Goal: Transaction & Acquisition: Purchase product/service

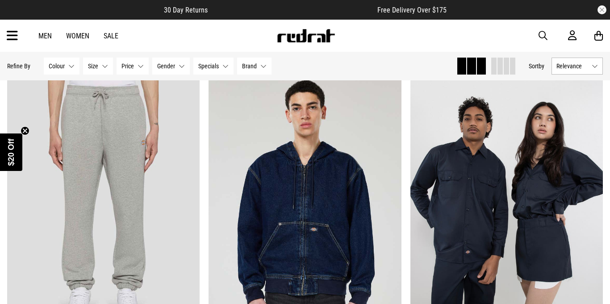
scroll to position [84, 0]
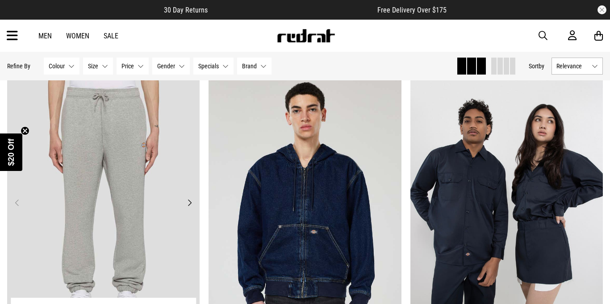
click at [187, 203] on button "Next" at bounding box center [189, 202] width 11 height 11
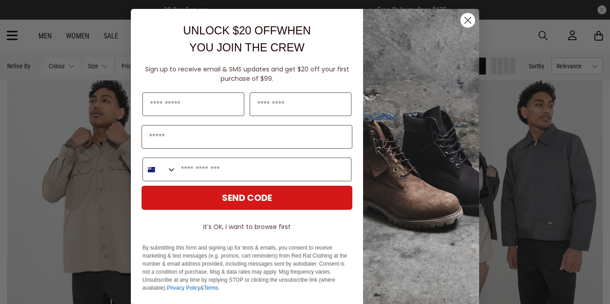
scroll to position [435, 0]
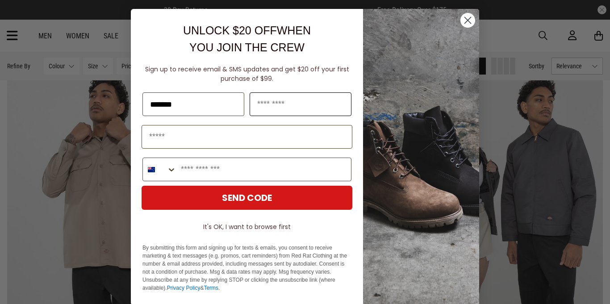
type input "*******"
click at [315, 99] on input "Last Name" at bounding box center [301, 104] width 102 height 24
type input "*****"
click at [246, 127] on input "Email" at bounding box center [247, 137] width 211 height 24
type input "**********"
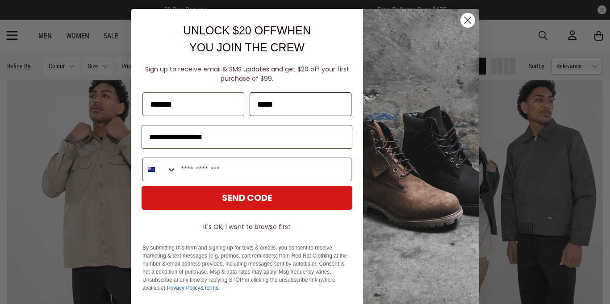
click at [307, 109] on input "*****" at bounding box center [301, 104] width 102 height 24
type input "*****"
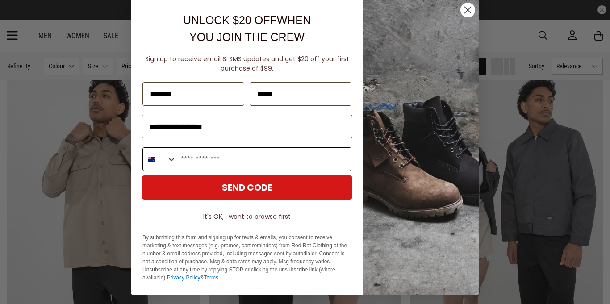
click at [272, 158] on input "Phone Number" at bounding box center [263, 159] width 175 height 23
click at [260, 215] on button "It's OK, I want to browse first" at bounding box center [247, 217] width 211 height 16
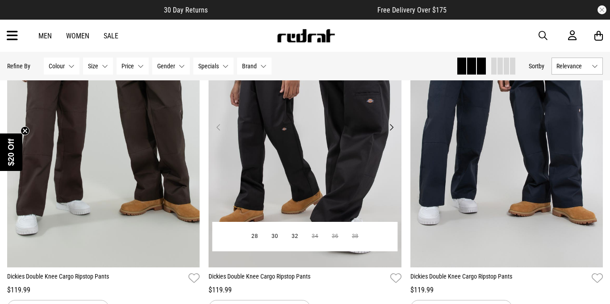
scroll to position [1504, 0]
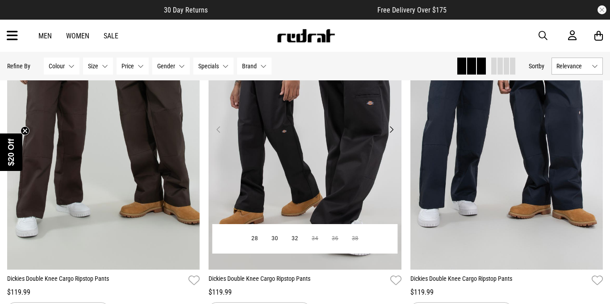
click at [326, 165] on img at bounding box center [305, 135] width 193 height 270
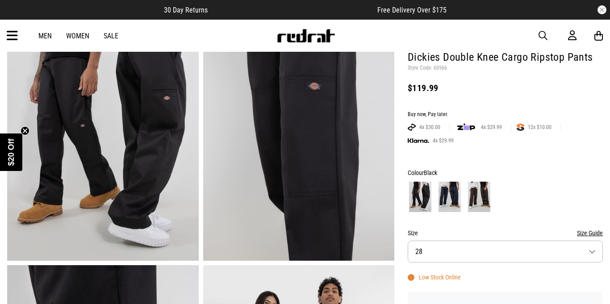
click at [448, 197] on img at bounding box center [449, 197] width 22 height 30
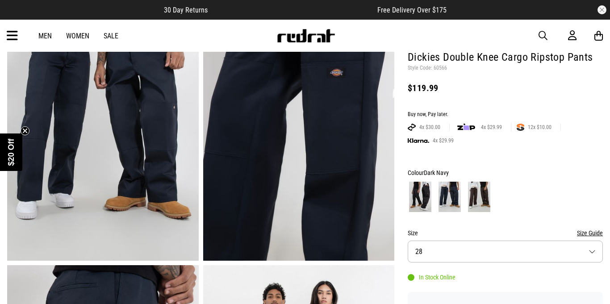
click at [424, 200] on img at bounding box center [420, 197] width 22 height 30
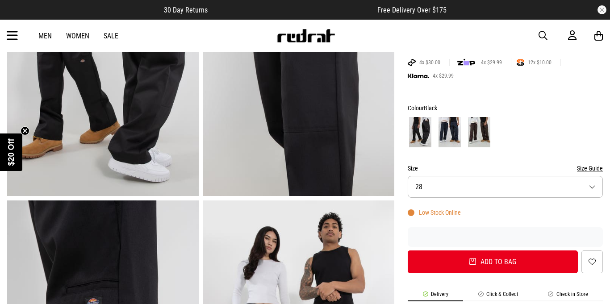
scroll to position [151, 0]
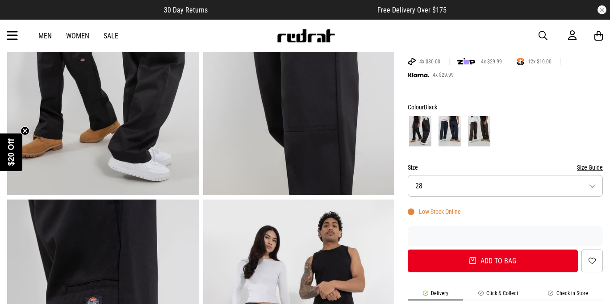
click at [447, 194] on button "Size 28" at bounding box center [505, 186] width 195 height 22
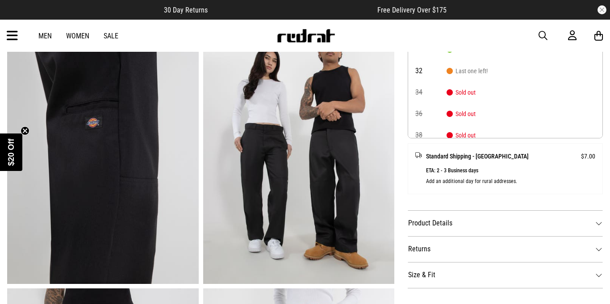
scroll to position [331, 0]
click at [438, 274] on dt "Size & Fit" at bounding box center [505, 275] width 195 height 26
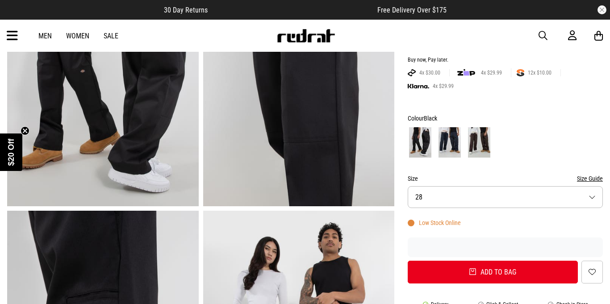
scroll to position [139, 0]
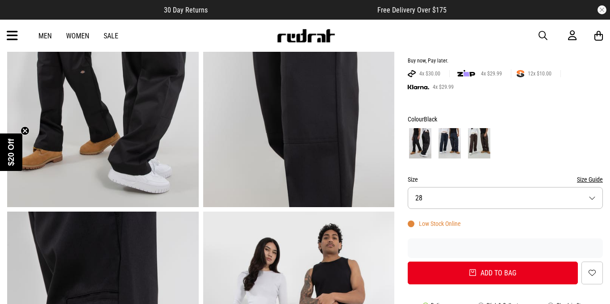
click at [445, 200] on button "Size 28" at bounding box center [505, 198] width 195 height 22
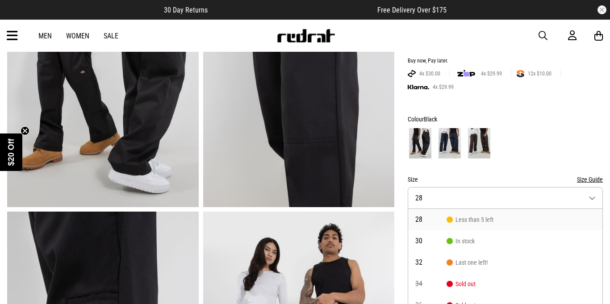
scroll to position [164, 0]
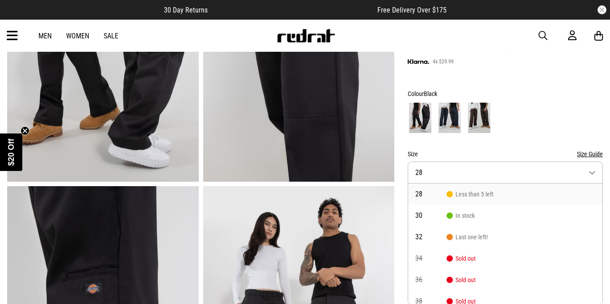
click at [455, 195] on span "Less than 5 left" at bounding box center [470, 194] width 47 height 7
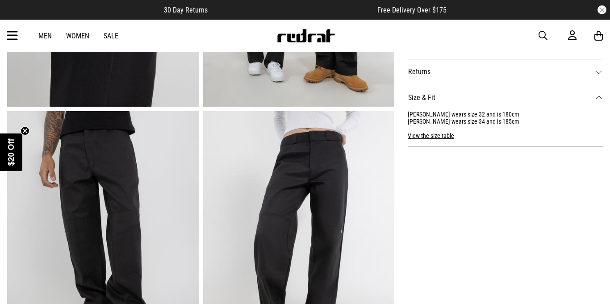
scroll to position [512, 0]
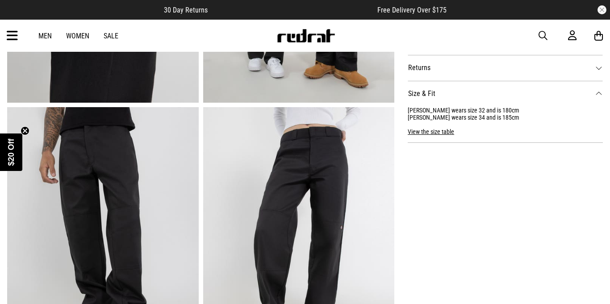
click at [441, 130] on button "View the size table" at bounding box center [431, 128] width 46 height 14
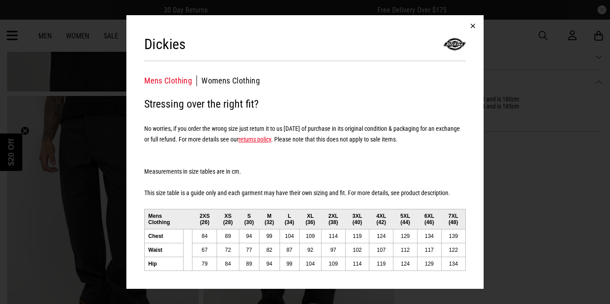
scroll to position [522, 0]
click at [472, 27] on button "button" at bounding box center [472, 25] width 21 height 21
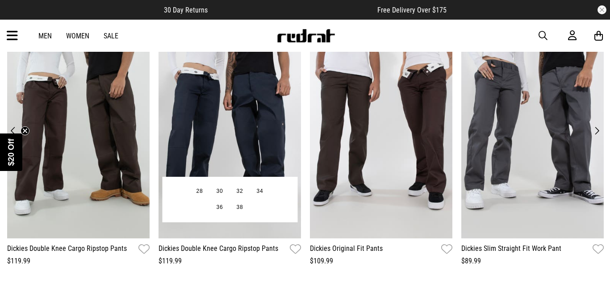
scroll to position [1052, 0]
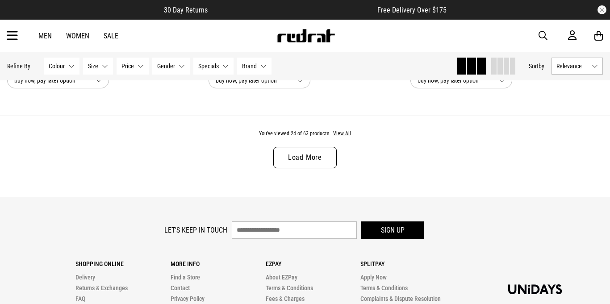
scroll to position [2760, 0]
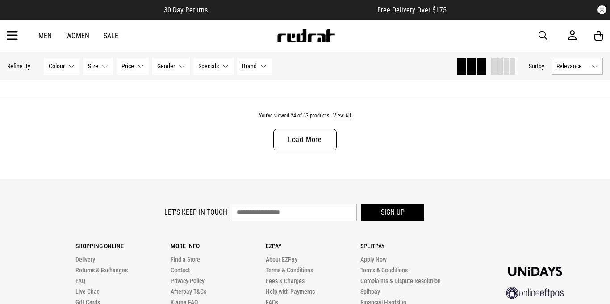
click at [304, 143] on link "Load More" at bounding box center [304, 139] width 63 height 21
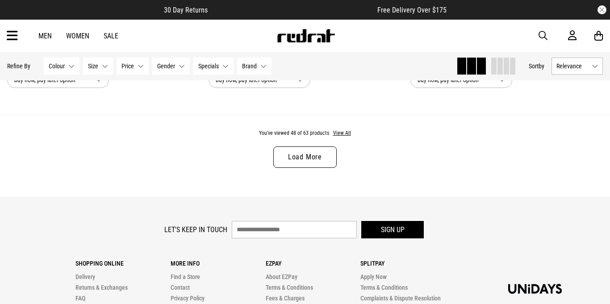
scroll to position [5435, 0]
click at [304, 154] on link "Load More" at bounding box center [304, 157] width 63 height 21
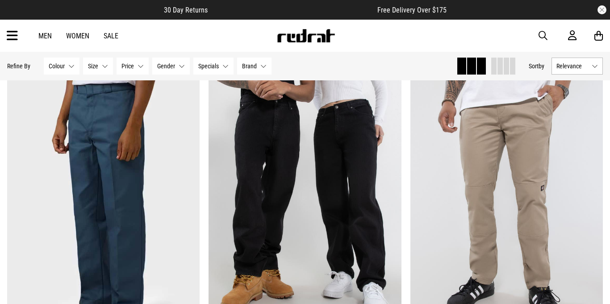
scroll to position [2437, 0]
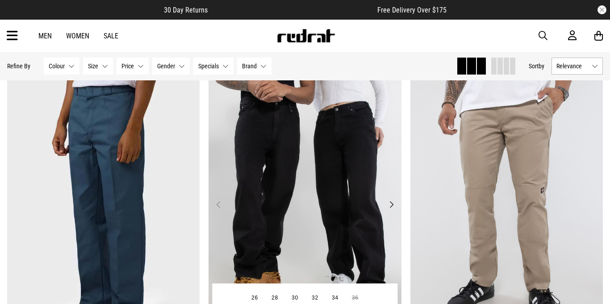
click at [393, 203] on button "Next" at bounding box center [391, 204] width 11 height 11
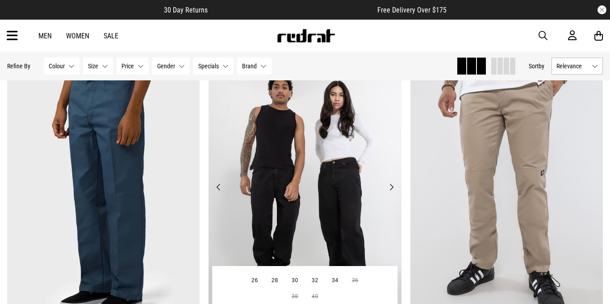
scroll to position [2453, 0]
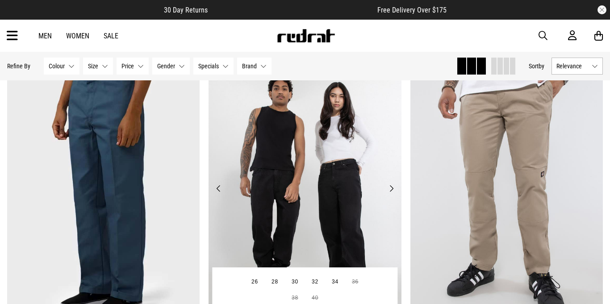
click at [388, 183] on button "Next" at bounding box center [391, 188] width 11 height 11
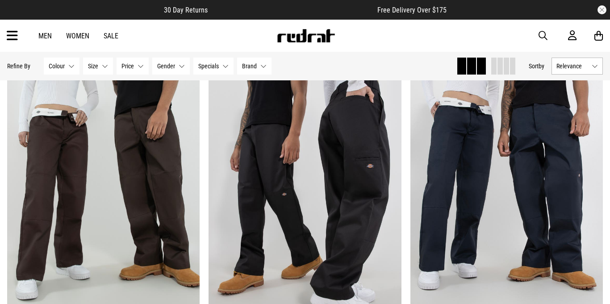
scroll to position [1441, 0]
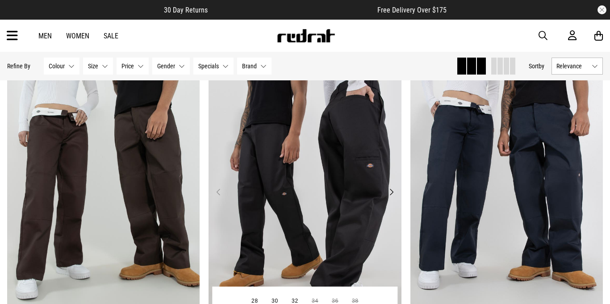
click at [309, 144] on img at bounding box center [305, 197] width 193 height 270
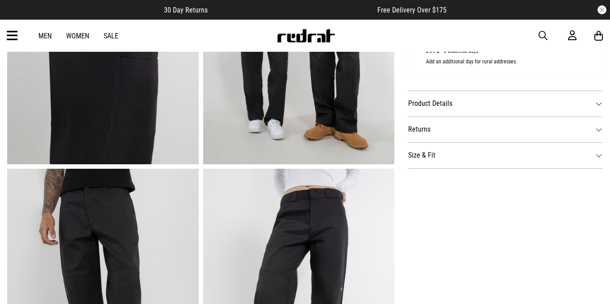
scroll to position [447, 0]
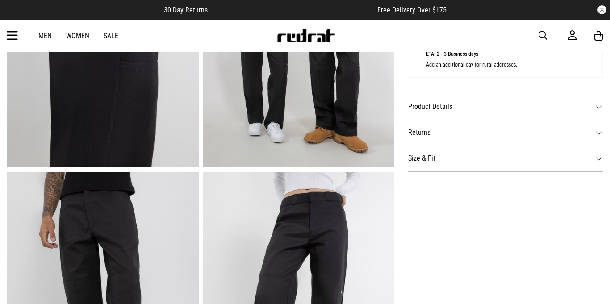
click at [430, 155] on dt "Size & Fit" at bounding box center [505, 159] width 195 height 26
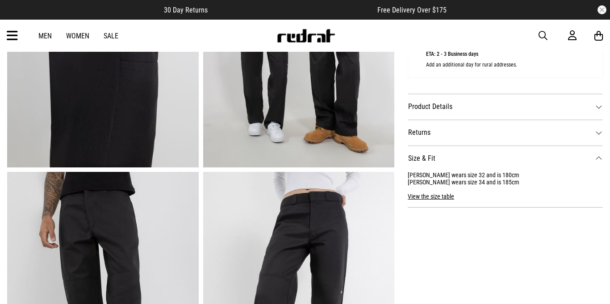
click at [430, 155] on dt "Size & Fit" at bounding box center [505, 159] width 195 height 26
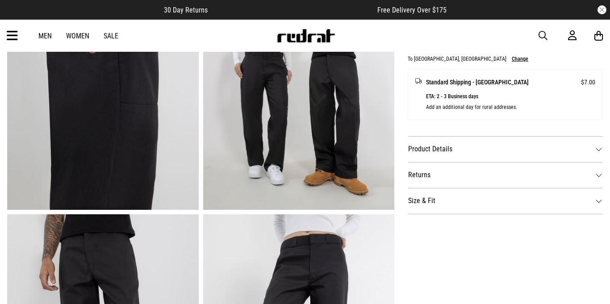
scroll to position [405, 0]
click at [430, 202] on dt "Size & Fit" at bounding box center [505, 201] width 195 height 26
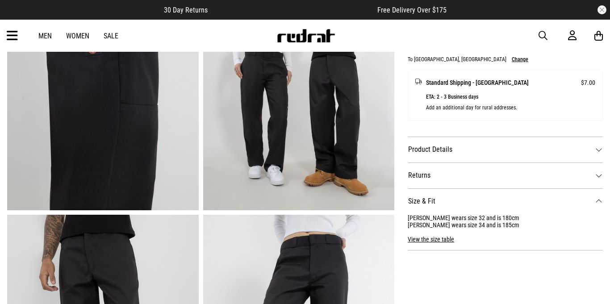
click at [429, 202] on dt "Size & Fit" at bounding box center [505, 201] width 195 height 26
click at [436, 174] on dt "Returns" at bounding box center [505, 176] width 195 height 26
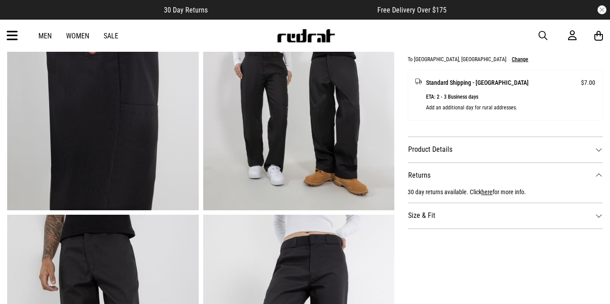
click at [436, 174] on dt "Returns" at bounding box center [505, 176] width 195 height 26
click at [432, 157] on dt "Product Details" at bounding box center [505, 150] width 195 height 26
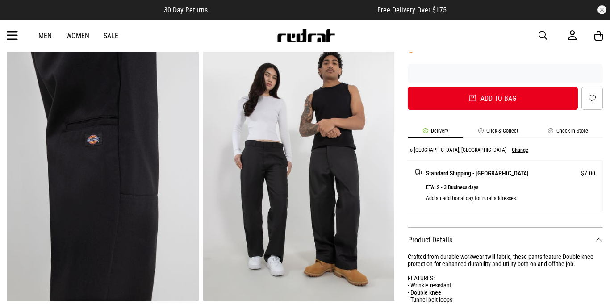
scroll to position [315, 0]
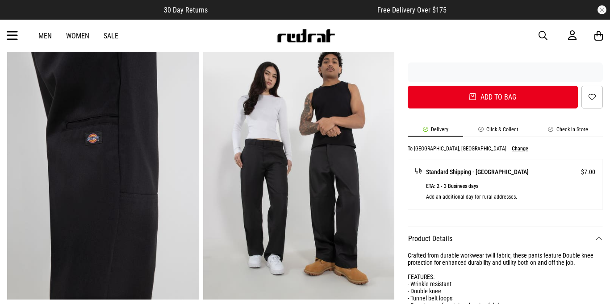
click at [489, 130] on li "Click & Collect" at bounding box center [498, 131] width 70 height 10
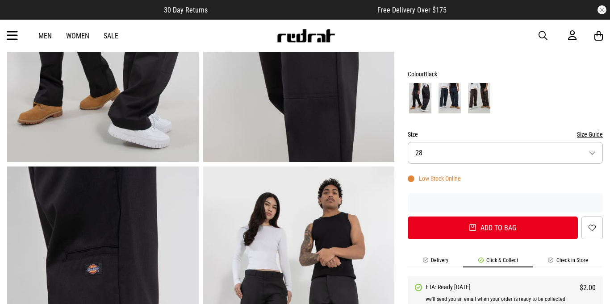
scroll to position [190, 0]
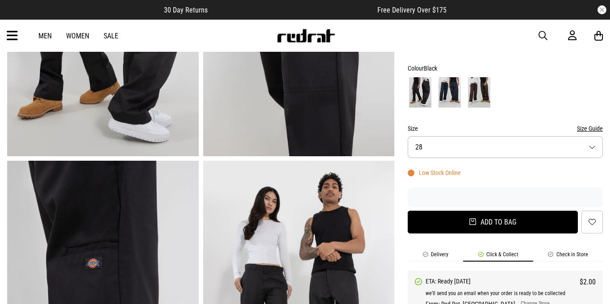
click at [510, 215] on button "Add to bag" at bounding box center [493, 222] width 170 height 23
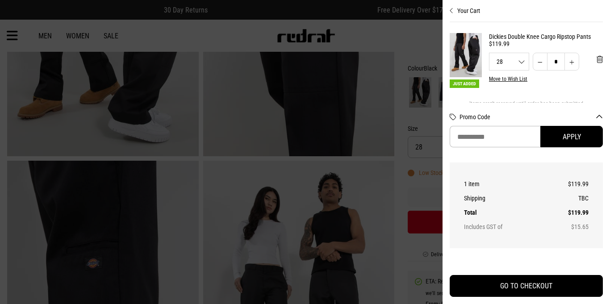
scroll to position [18, 0]
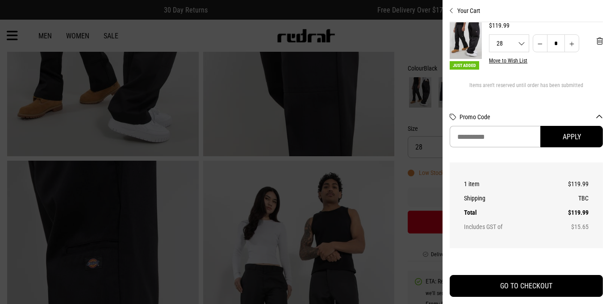
click at [424, 122] on div at bounding box center [305, 152] width 610 height 304
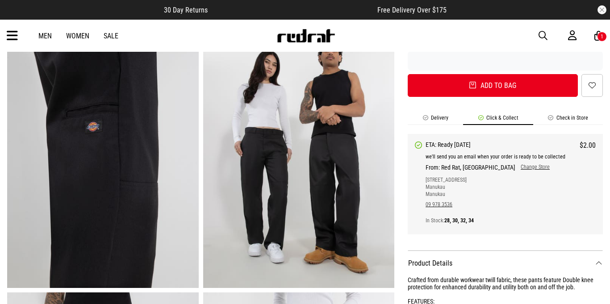
scroll to position [0, 0]
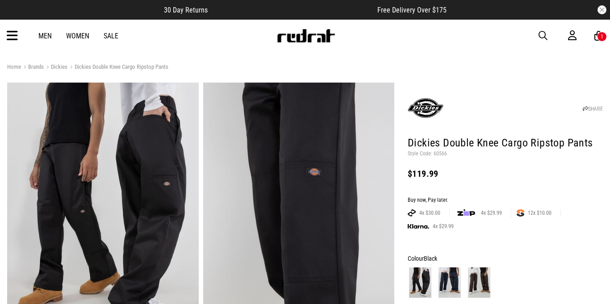
click at [539, 38] on span "button" at bounding box center [543, 35] width 9 height 11
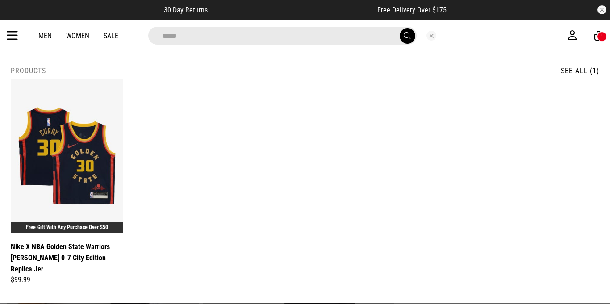
type input "****"
click at [400, 28] on button "submit" at bounding box center [408, 36] width 16 height 16
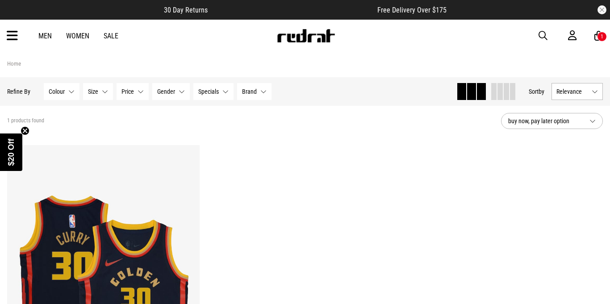
click at [15, 42] on icon at bounding box center [12, 36] width 11 height 15
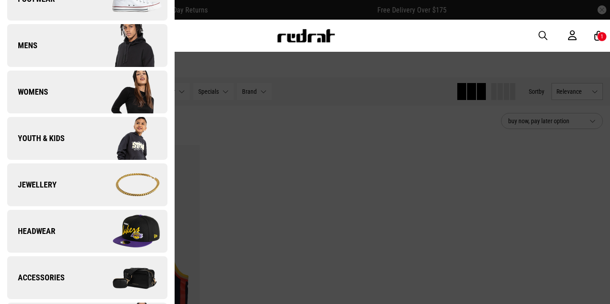
scroll to position [123, 0]
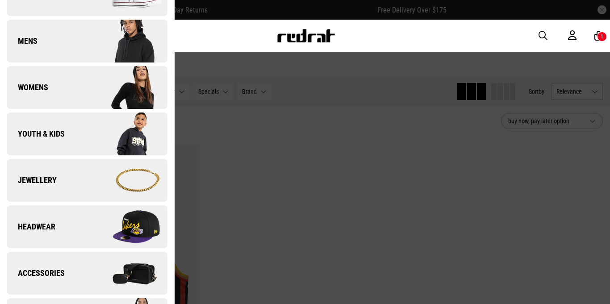
click at [37, 81] on link "Womens" at bounding box center [87, 87] width 160 height 43
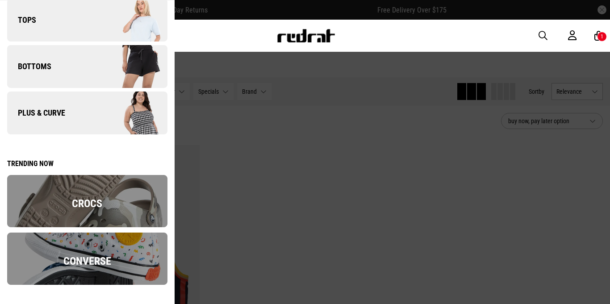
scroll to position [0, 0]
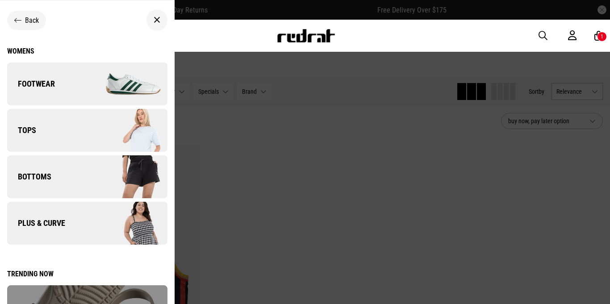
click at [23, 20] on div "Back" at bounding box center [26, 20] width 25 height 8
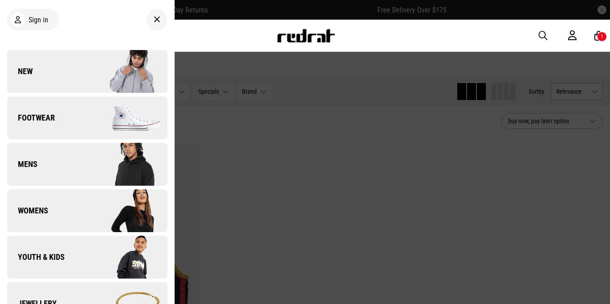
click at [87, 162] on link "Mens" at bounding box center [87, 164] width 160 height 43
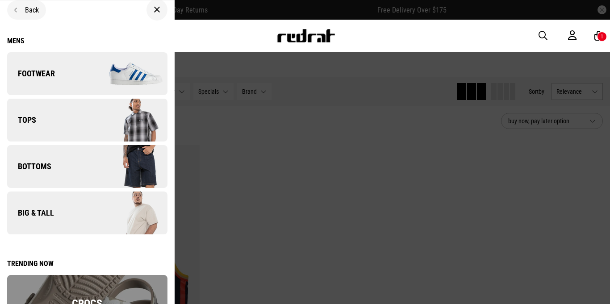
scroll to position [8, 0]
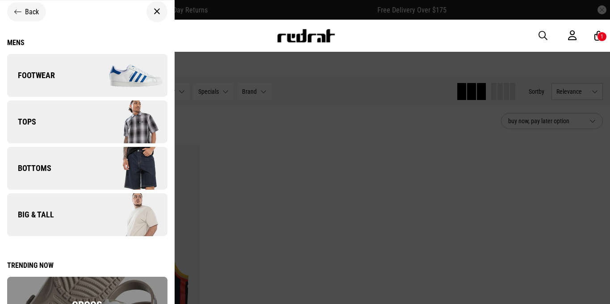
click at [114, 127] on img at bounding box center [127, 122] width 80 height 45
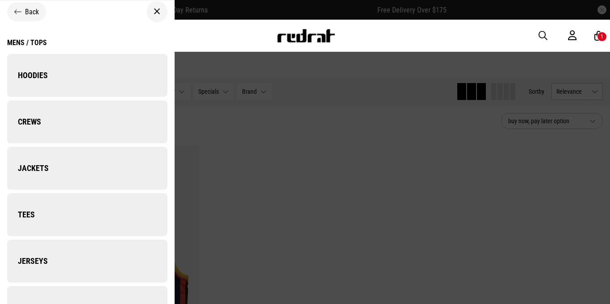
scroll to position [0, 0]
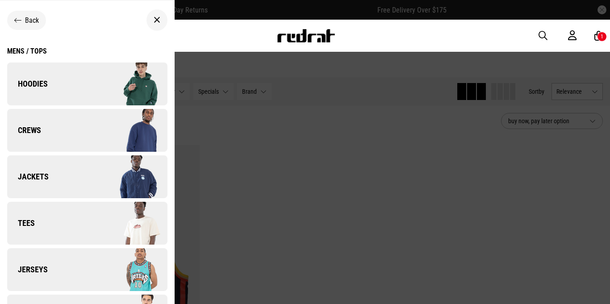
click at [121, 88] on img at bounding box center [127, 84] width 80 height 45
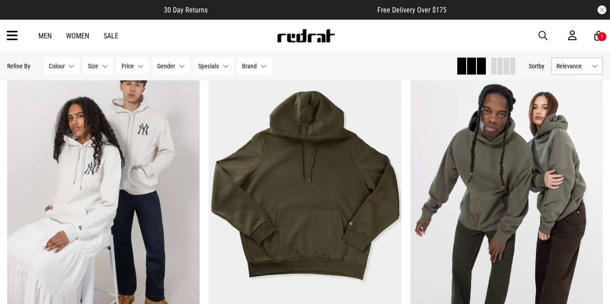
scroll to position [2463, 0]
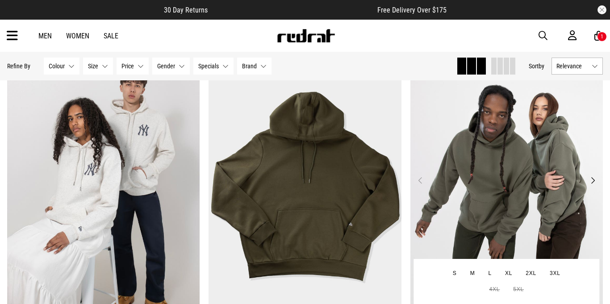
click at [590, 180] on button "Next" at bounding box center [592, 180] width 11 height 11
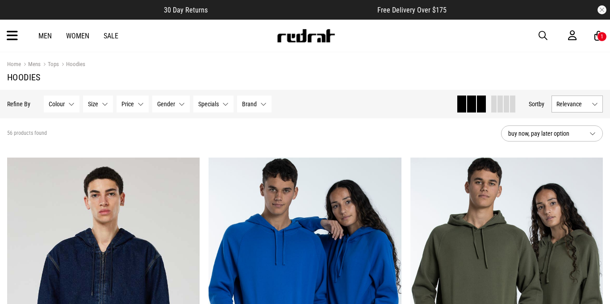
click at [12, 39] on icon at bounding box center [12, 36] width 11 height 15
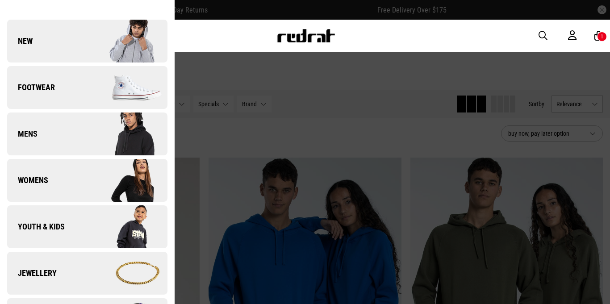
scroll to position [31, 0]
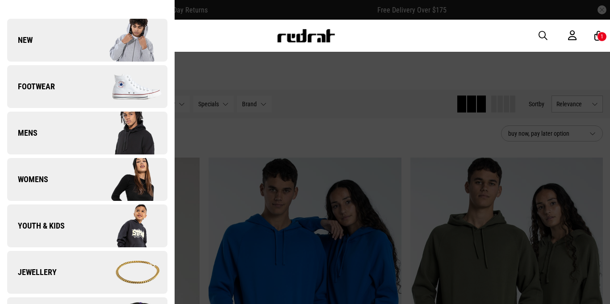
click at [56, 170] on link "Womens" at bounding box center [87, 179] width 160 height 43
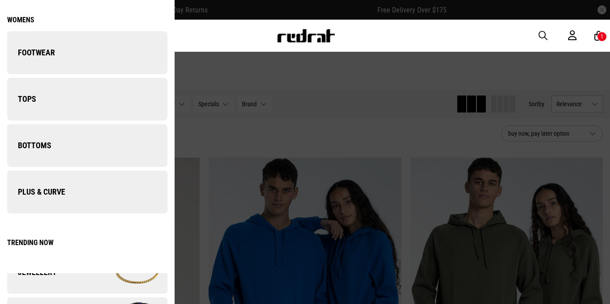
scroll to position [0, 0]
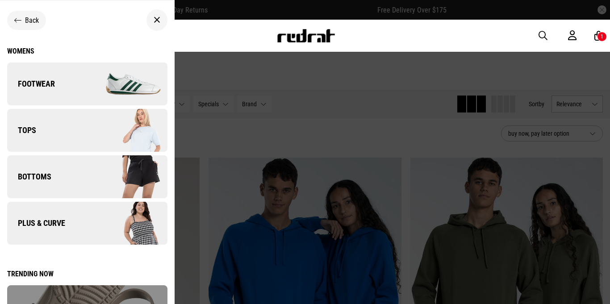
click at [64, 171] on link "Bottoms" at bounding box center [87, 176] width 160 height 43
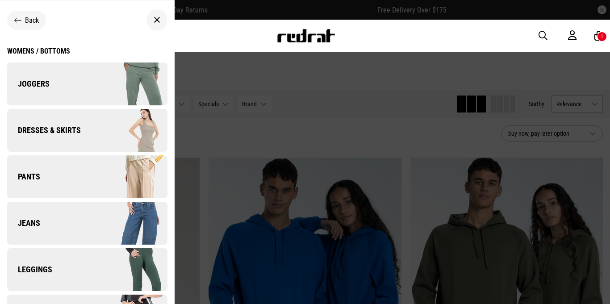
click at [72, 73] on link "Joggers" at bounding box center [87, 84] width 160 height 43
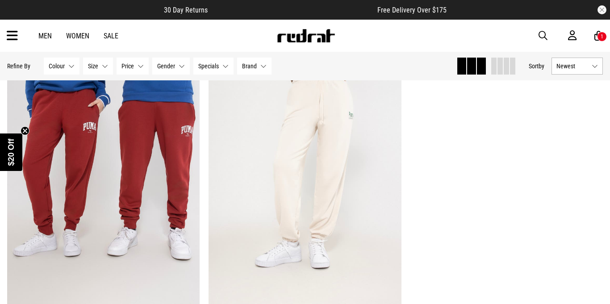
scroll to position [1765, 0]
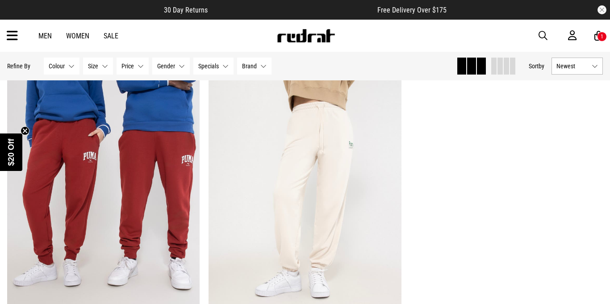
click at [18, 33] on div "Men Women Sale Sign in New Back Footwear Back Mens Back Womens Back Youth & Kid…" at bounding box center [305, 36] width 610 height 32
click at [8, 34] on icon at bounding box center [12, 36] width 11 height 15
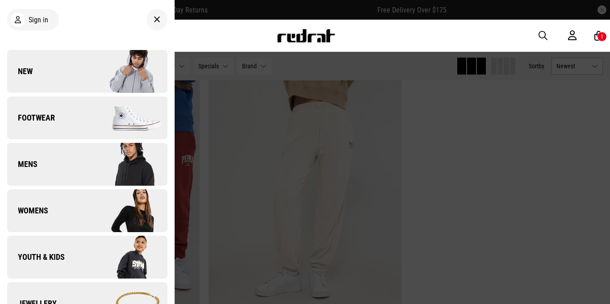
click at [83, 173] on link "Mens" at bounding box center [87, 164] width 160 height 43
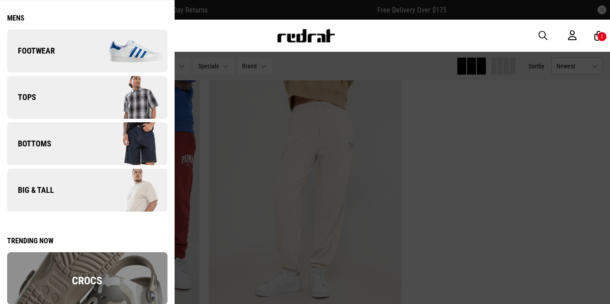
scroll to position [34, 0]
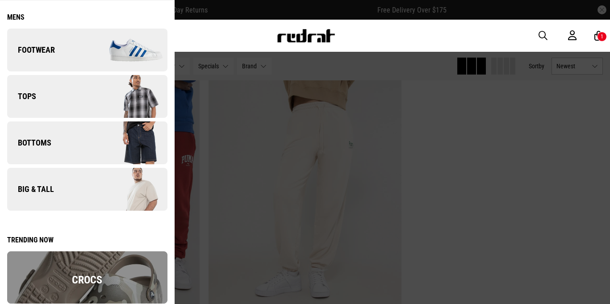
click at [86, 133] on link "Bottoms" at bounding box center [87, 142] width 160 height 43
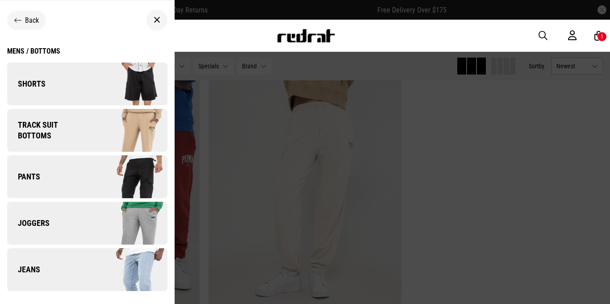
scroll to position [7, 0]
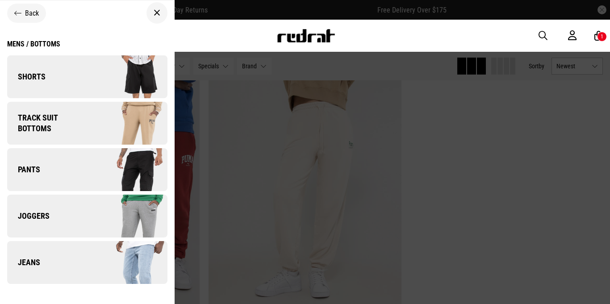
click at [79, 213] on link "Joggers" at bounding box center [87, 216] width 160 height 43
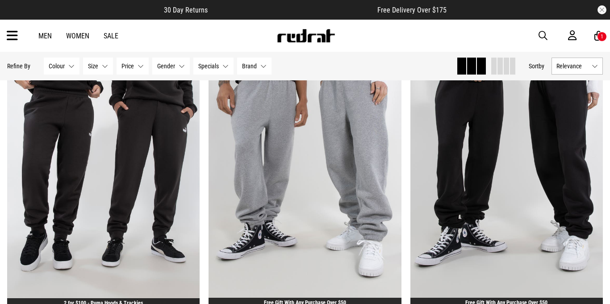
scroll to position [795, 0]
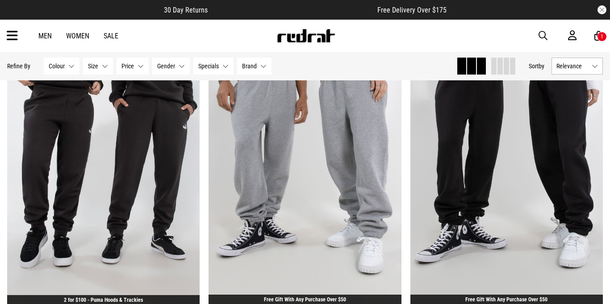
click at [17, 36] on icon at bounding box center [12, 36] width 11 height 15
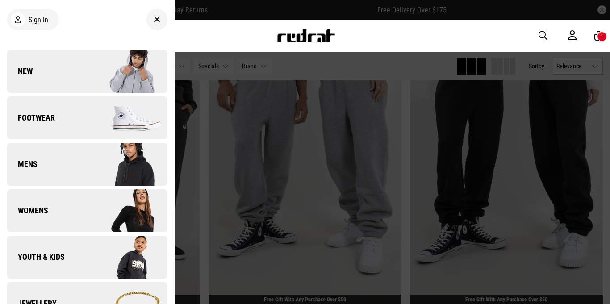
scroll to position [13, 0]
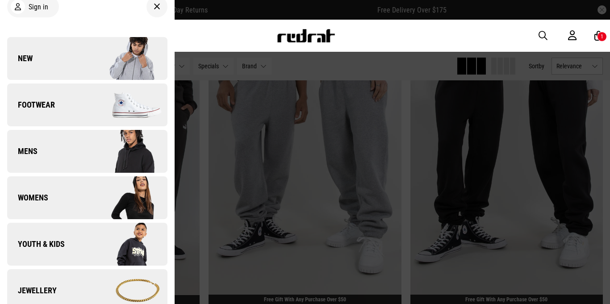
click at [55, 144] on link "Mens" at bounding box center [87, 151] width 160 height 43
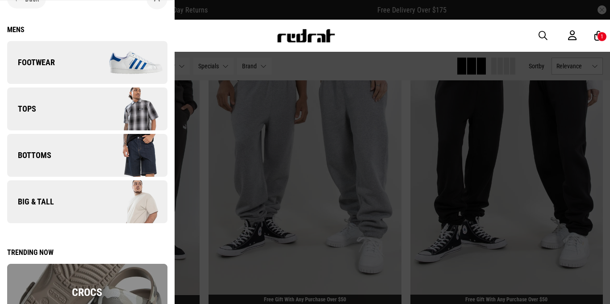
scroll to position [20, 0]
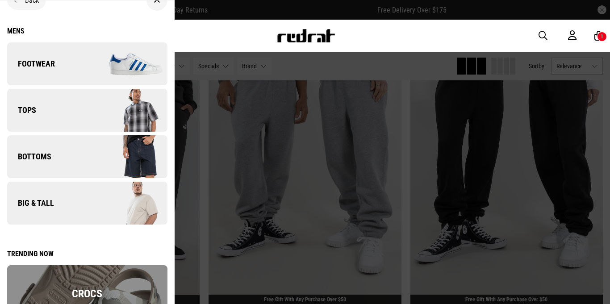
click at [63, 156] on link "Bottoms" at bounding box center [87, 156] width 160 height 43
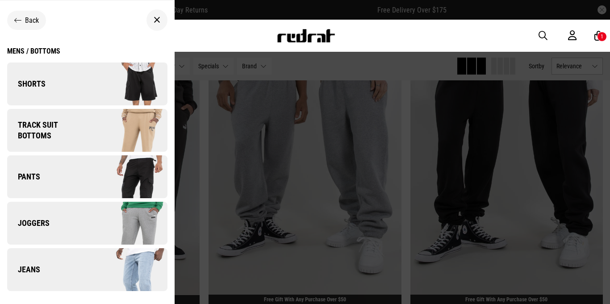
click at [71, 134] on span "Track Suit Bottoms" at bounding box center [48, 130] width 83 height 21
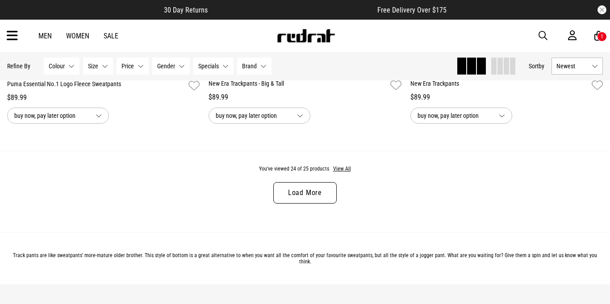
scroll to position [2709, 0]
click at [278, 188] on link "Load More" at bounding box center [304, 192] width 63 height 21
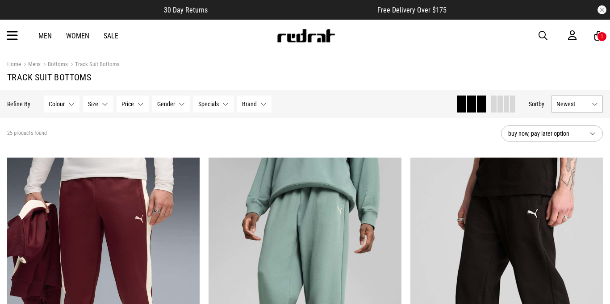
click at [11, 37] on icon at bounding box center [12, 36] width 11 height 15
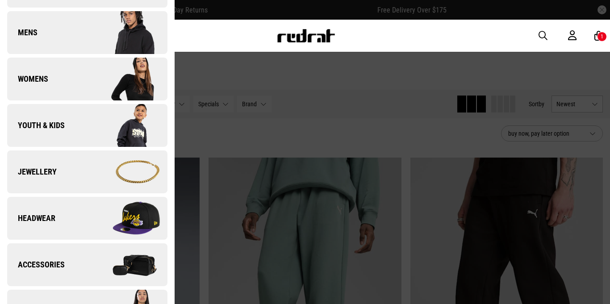
scroll to position [154, 0]
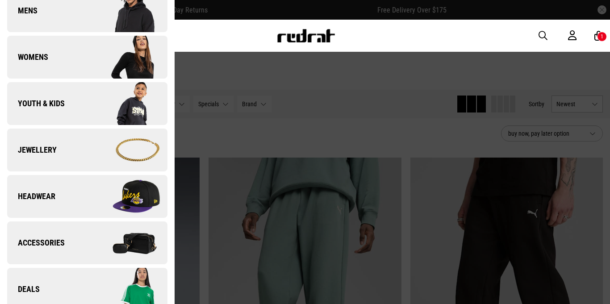
click at [72, 150] on link "Jewellery" at bounding box center [87, 150] width 160 height 43
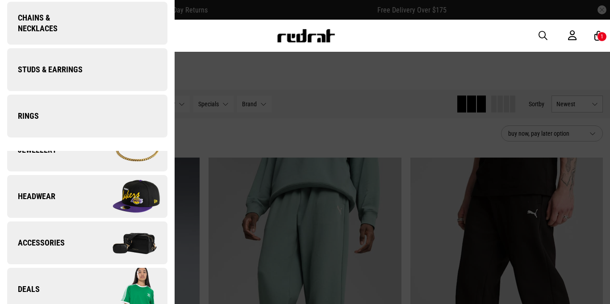
scroll to position [0, 0]
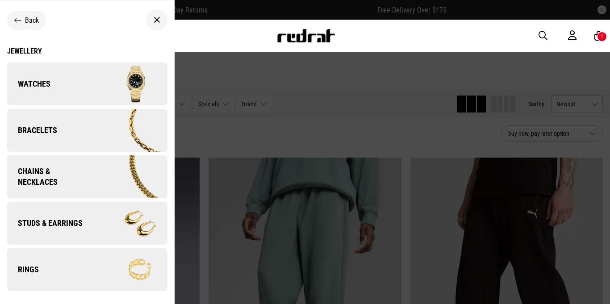
click at [104, 264] on img at bounding box center [127, 269] width 80 height 45
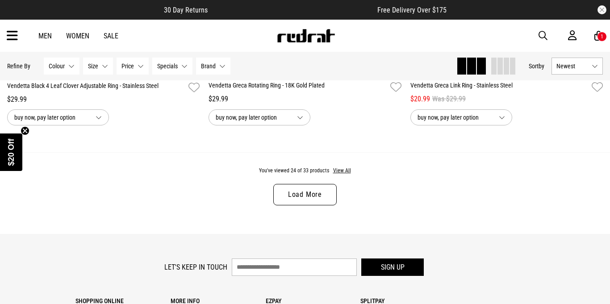
scroll to position [2720, 0]
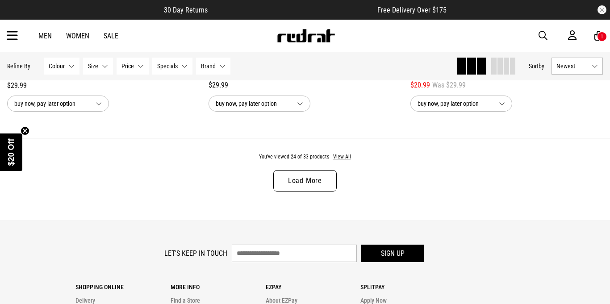
click at [329, 174] on link "Load More" at bounding box center [304, 180] width 63 height 21
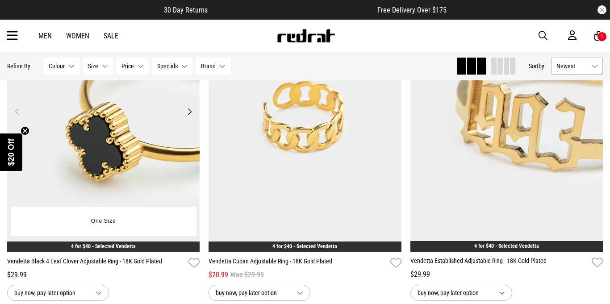
scroll to position [3539, 0]
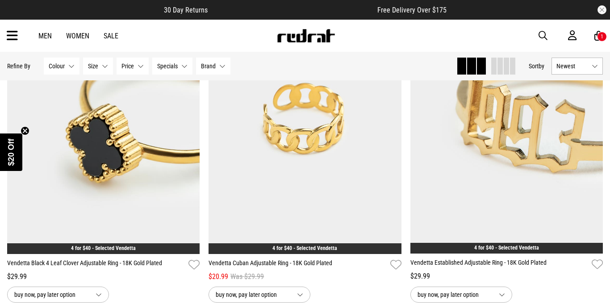
click at [14, 35] on icon at bounding box center [12, 36] width 11 height 15
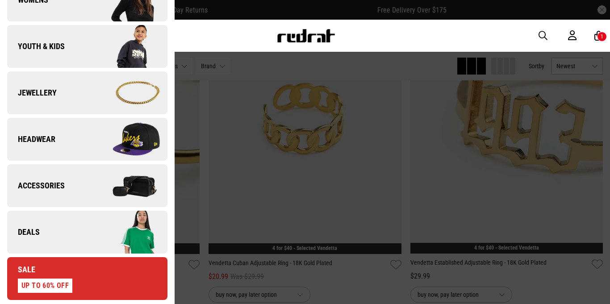
scroll to position [214, 0]
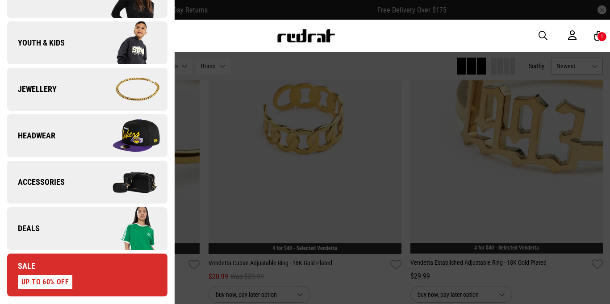
click at [84, 176] on link "Accessories" at bounding box center [87, 182] width 160 height 43
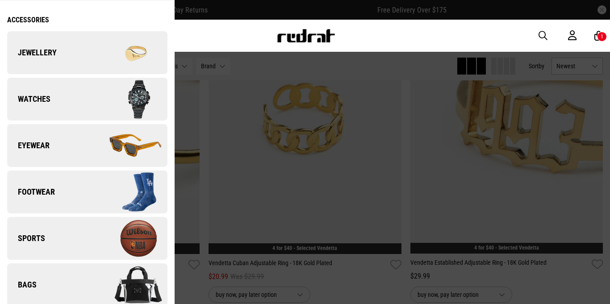
scroll to position [83, 0]
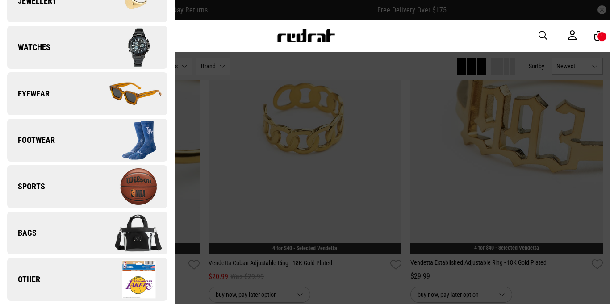
click at [77, 241] on link "Bags" at bounding box center [87, 233] width 160 height 43
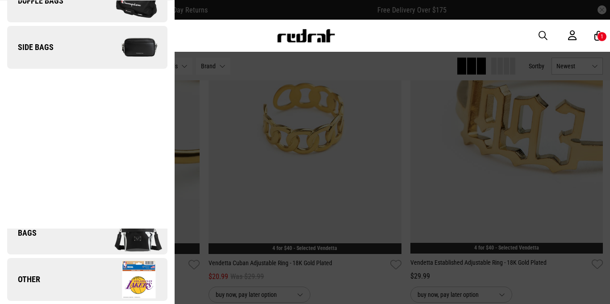
scroll to position [0, 0]
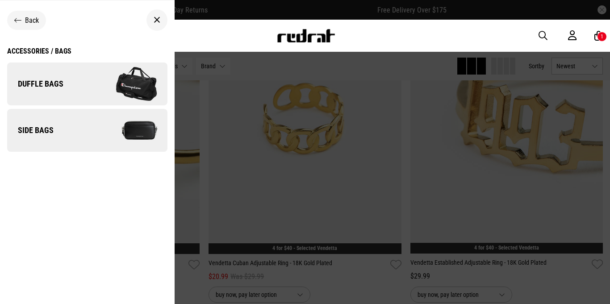
click at [96, 124] on img at bounding box center [127, 130] width 80 height 45
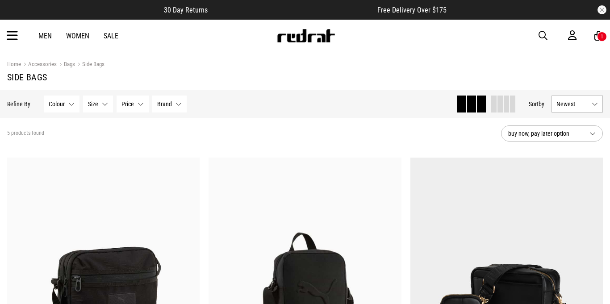
click at [10, 41] on icon at bounding box center [12, 36] width 11 height 15
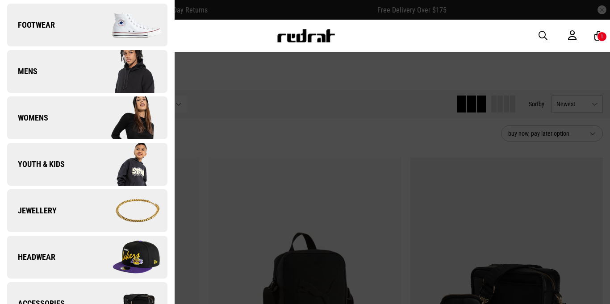
scroll to position [100, 0]
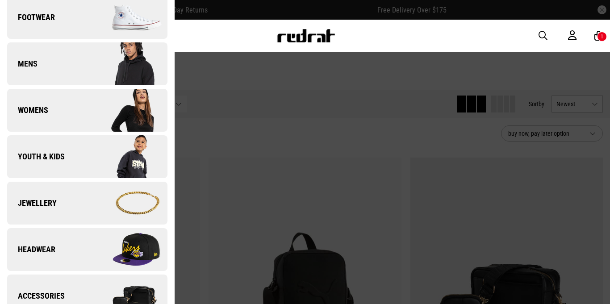
click at [79, 192] on link "Jewellery" at bounding box center [87, 203] width 160 height 43
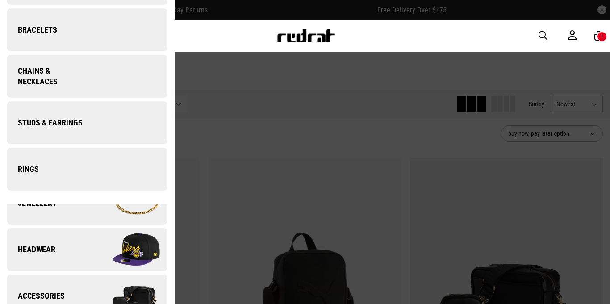
scroll to position [0, 0]
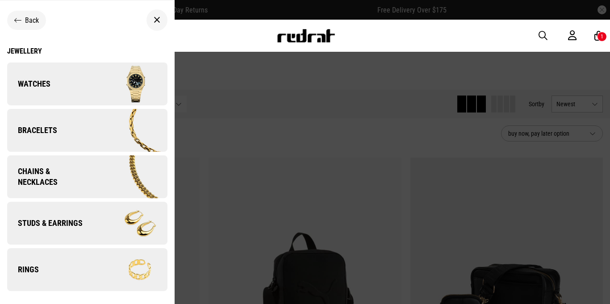
click at [104, 173] on img at bounding box center [128, 176] width 78 height 43
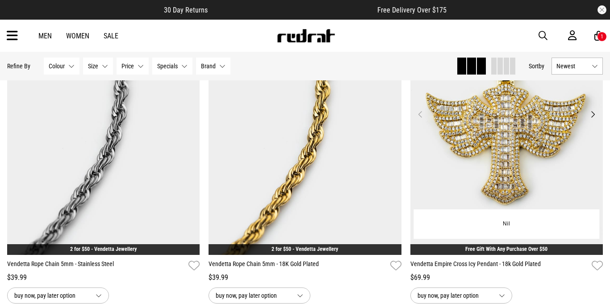
scroll to position [175, 0]
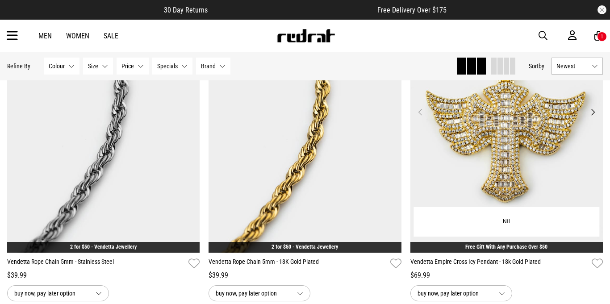
click at [479, 152] on img at bounding box center [506, 118] width 193 height 270
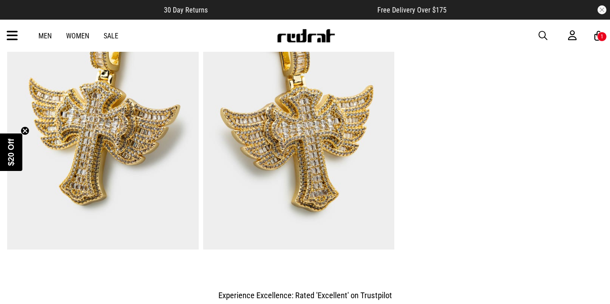
scroll to position [634, 0]
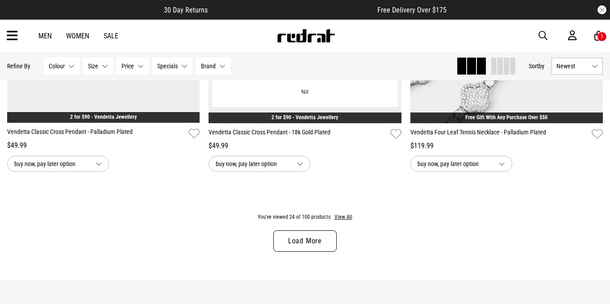
scroll to position [2661, 0]
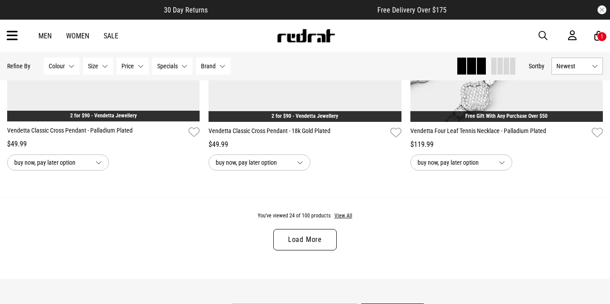
click at [292, 233] on link "Load More" at bounding box center [304, 239] width 63 height 21
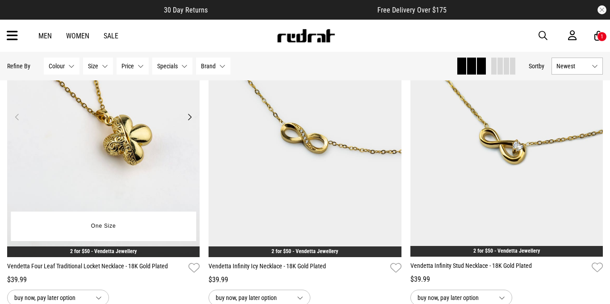
scroll to position [4547, 0]
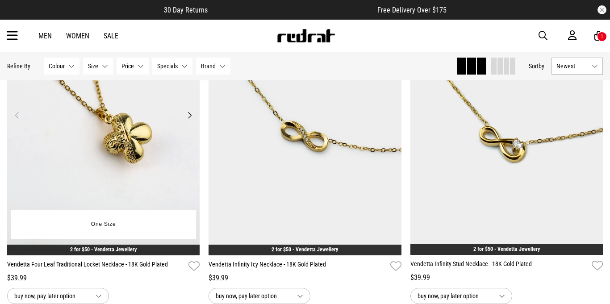
click at [187, 109] on img at bounding box center [103, 120] width 193 height 270
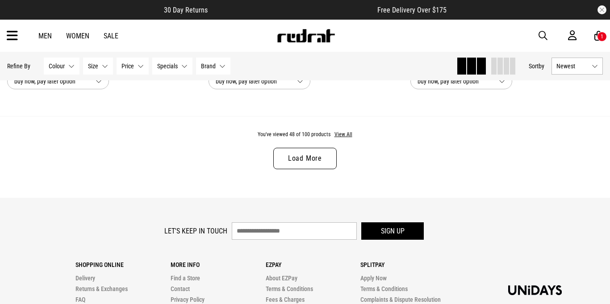
scroll to position [2803, 0]
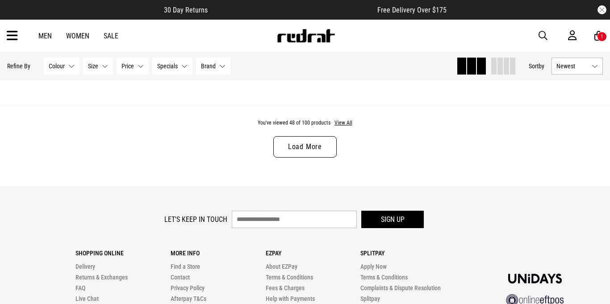
click at [292, 161] on div "You've viewed 48 of 100 products View All Load More" at bounding box center [305, 145] width 610 height 82
click at [299, 148] on link "Load More" at bounding box center [304, 146] width 63 height 21
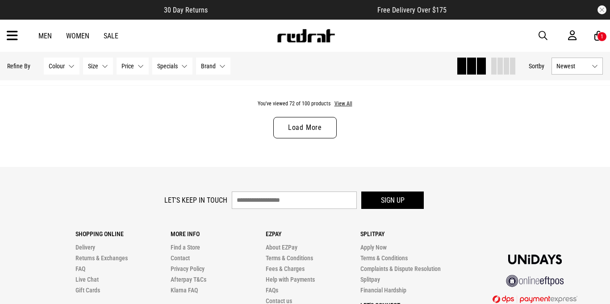
scroll to position [5520, 0]
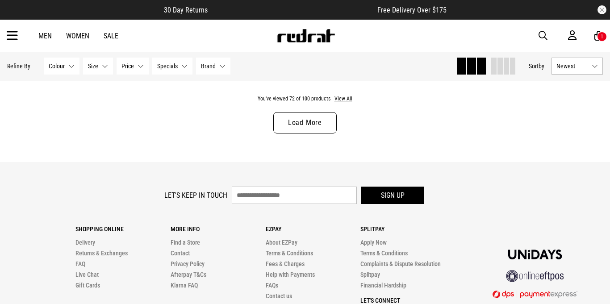
click at [308, 123] on link "Load More" at bounding box center [304, 122] width 63 height 21
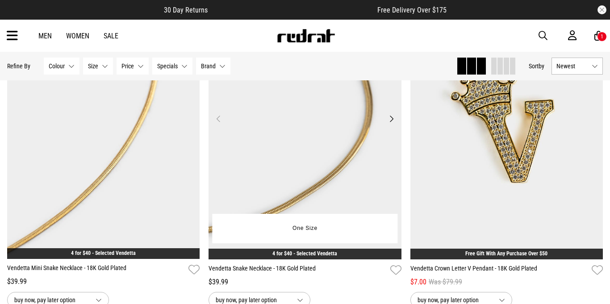
scroll to position [7622, 0]
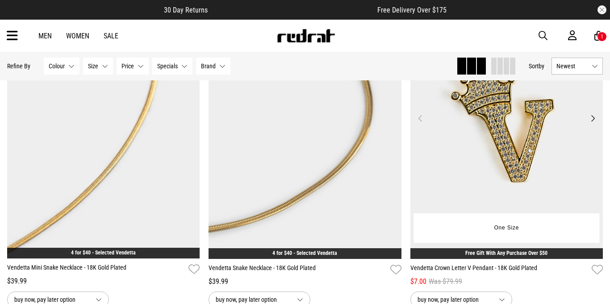
click at [449, 201] on img at bounding box center [506, 124] width 193 height 270
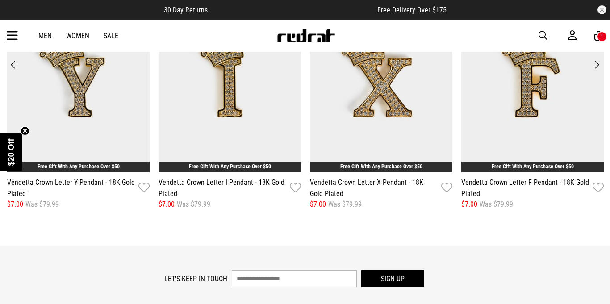
scroll to position [1204, 0]
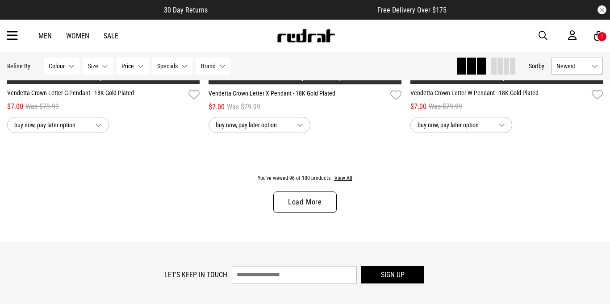
scroll to position [2736, 0]
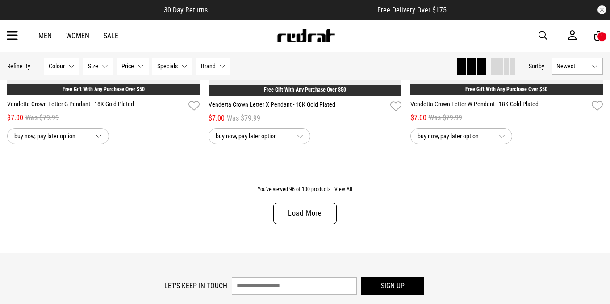
click at [298, 217] on link "Load More" at bounding box center [304, 213] width 63 height 21
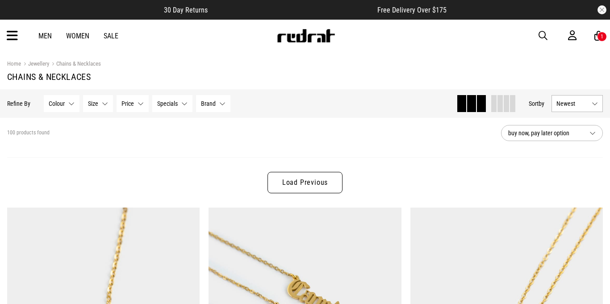
click at [597, 33] on div "1" at bounding box center [602, 37] width 10 height 10
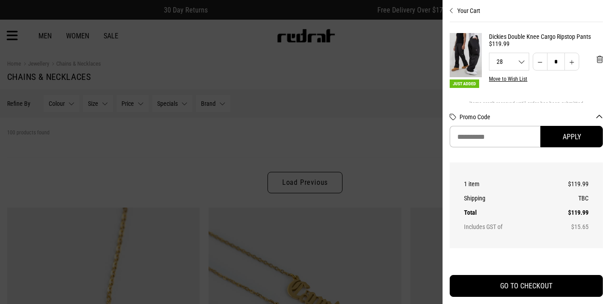
scroll to position [18, 0]
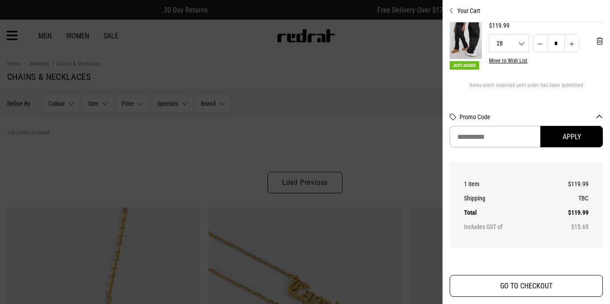
click at [499, 291] on button "GO TO CHECKOUT" at bounding box center [526, 286] width 153 height 22
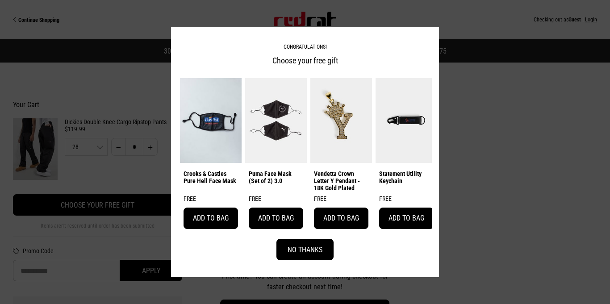
click at [315, 248] on button "No Thanks" at bounding box center [304, 249] width 57 height 21
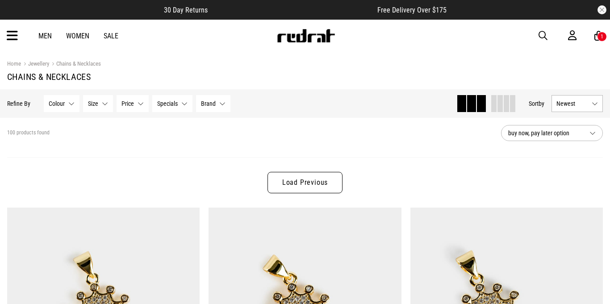
click at [597, 38] on div "1" at bounding box center [602, 37] width 10 height 10
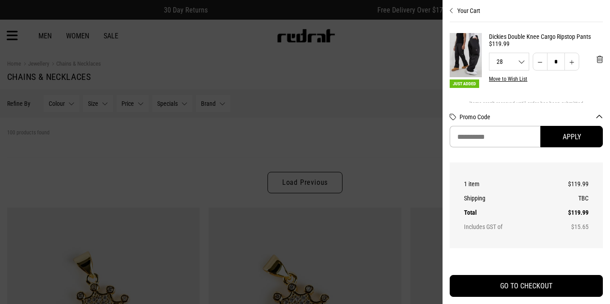
scroll to position [18, 0]
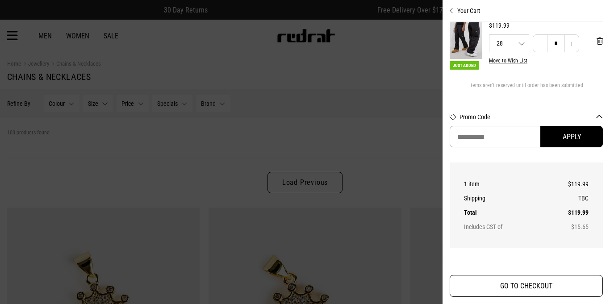
click at [511, 288] on button "GO TO CHECKOUT" at bounding box center [526, 286] width 153 height 22
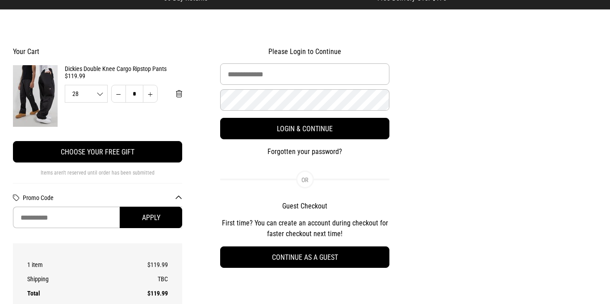
scroll to position [54, 0]
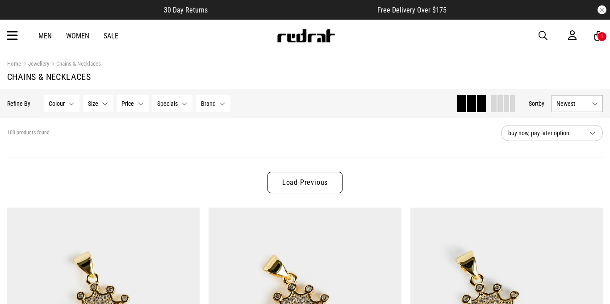
click at [597, 33] on icon at bounding box center [598, 35] width 8 height 11
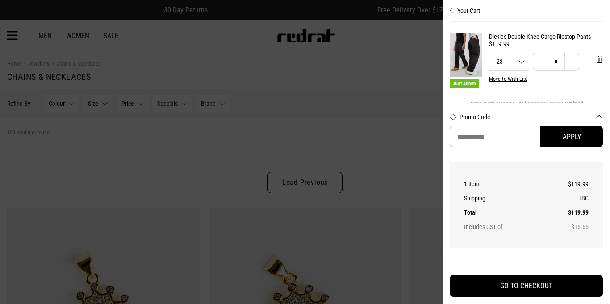
click at [501, 37] on link "Dickies Double Knee Cargo Ripstop Pants" at bounding box center [546, 36] width 114 height 7
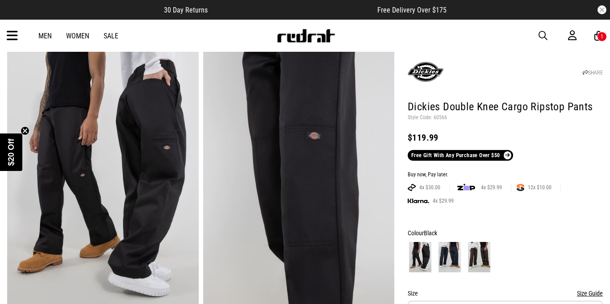
scroll to position [36, 0]
